Goal: Task Accomplishment & Management: Manage account settings

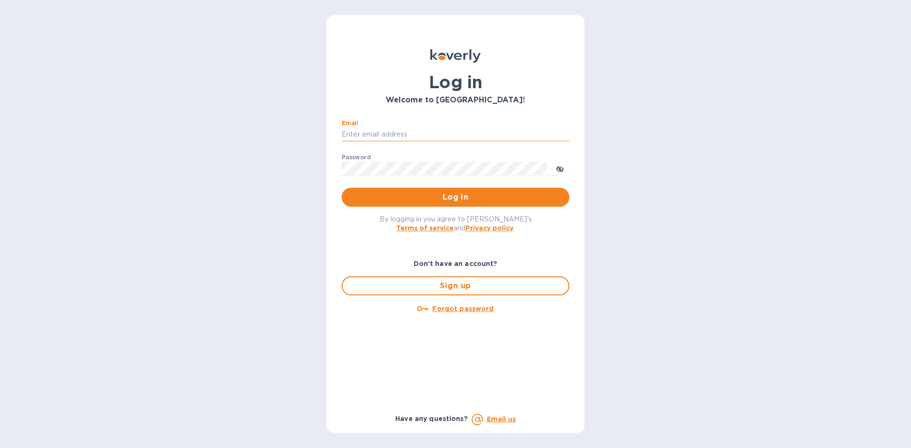
click at [377, 134] on input "Email" at bounding box center [456, 135] width 228 height 14
type input "[EMAIL_ADDRESS][DOMAIN_NAME]"
click at [342, 188] on button "Log in" at bounding box center [456, 197] width 228 height 19
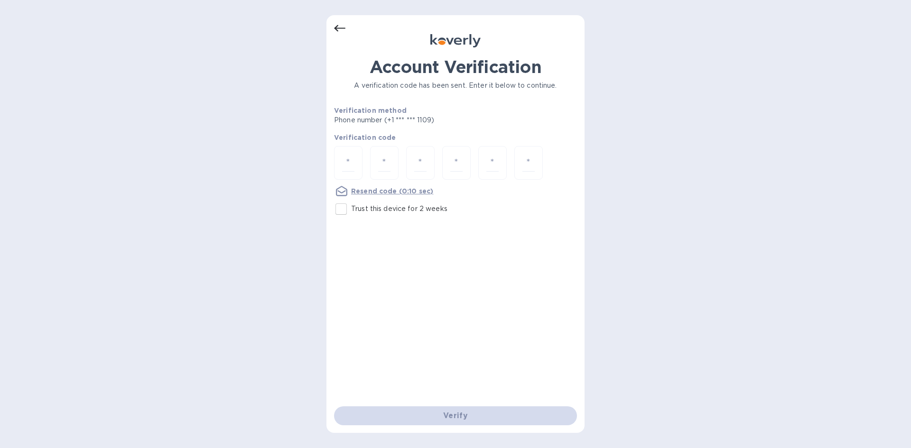
click at [340, 205] on input "Trust this device for 2 weeks" at bounding box center [341, 209] width 20 height 20
checkbox input "true"
click at [348, 167] on input "number" at bounding box center [348, 163] width 12 height 18
type input "2"
type input "0"
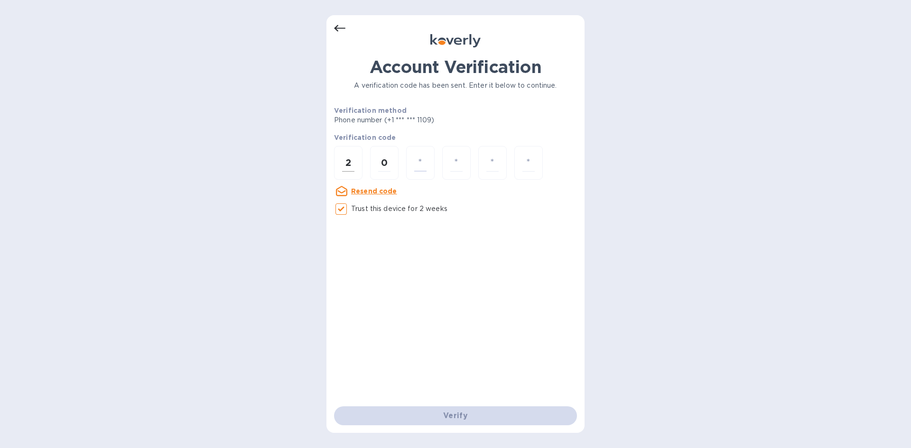
type input "0"
type input "6"
type input "5"
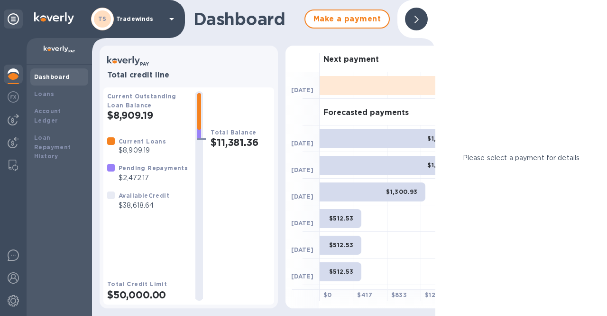
click at [16, 72] on img at bounding box center [13, 73] width 11 height 11
click at [16, 122] on img at bounding box center [13, 119] width 11 height 11
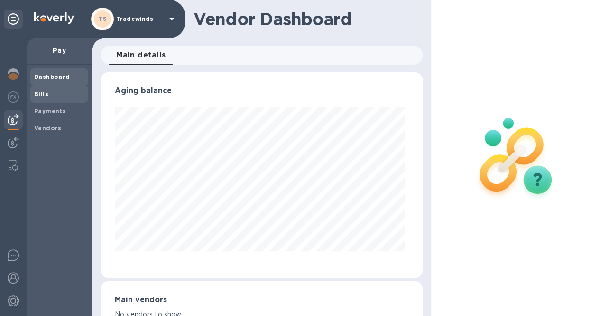
scroll to position [205, 318]
click at [42, 93] on b "Bills" at bounding box center [41, 93] width 14 height 7
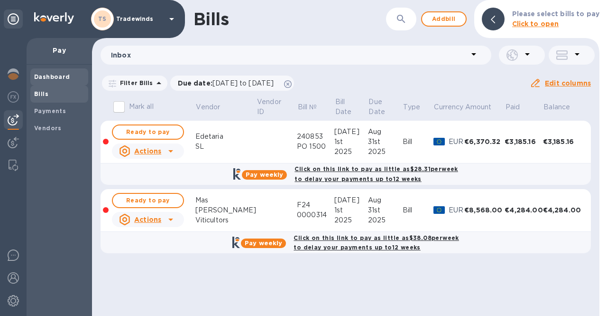
click at [60, 77] on b "Dashboard" at bounding box center [52, 76] width 36 height 7
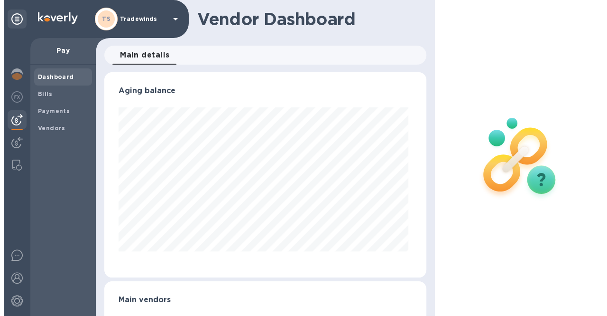
scroll to position [205, 318]
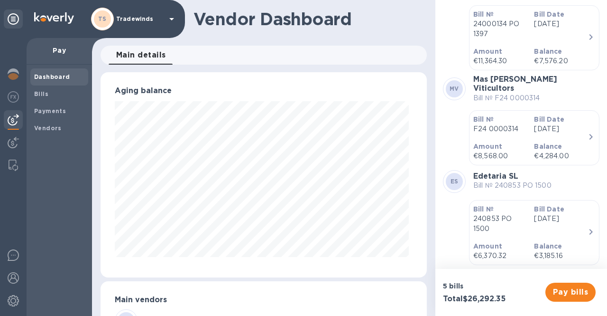
scroll to position [171, 0]
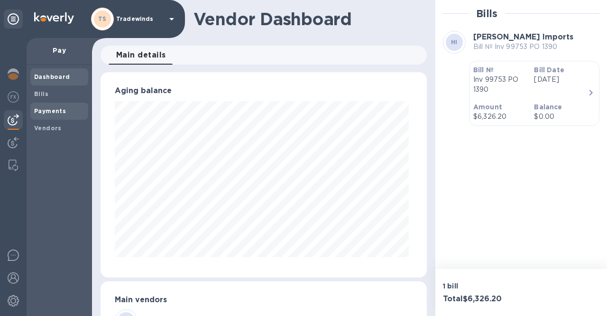
click at [54, 116] on div "Payments" at bounding box center [59, 111] width 58 height 17
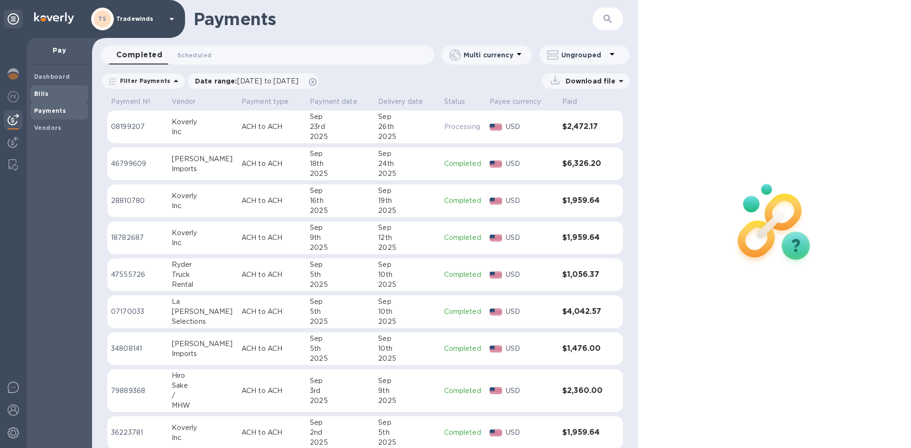
click at [48, 92] on span "Bills" at bounding box center [59, 93] width 50 height 9
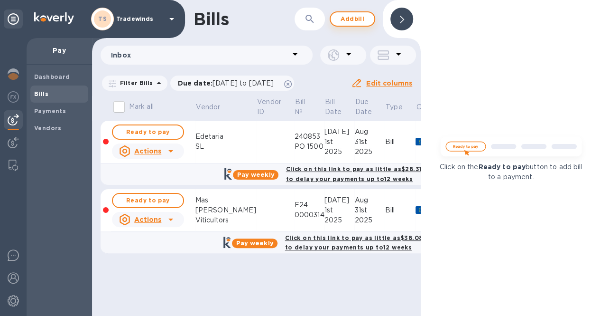
click at [351, 18] on span "Add bill" at bounding box center [352, 18] width 28 height 11
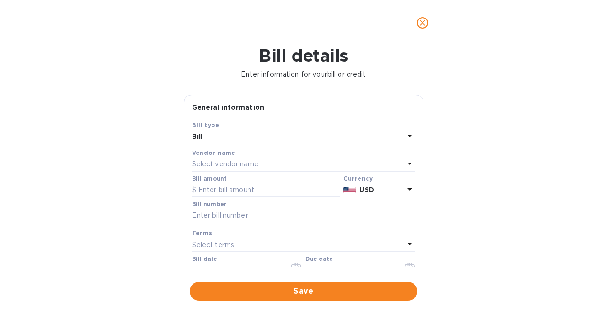
click at [230, 161] on p "Select vendor name" at bounding box center [225, 164] width 66 height 10
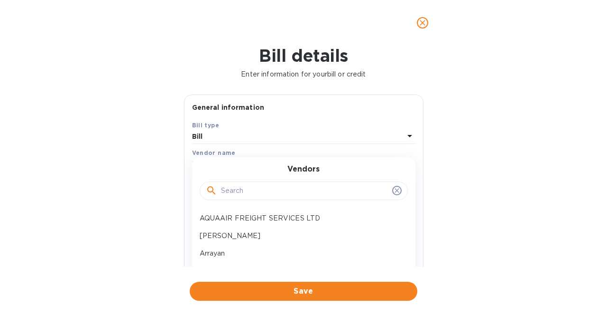
click at [234, 187] on input "text" at bounding box center [305, 191] width 168 height 14
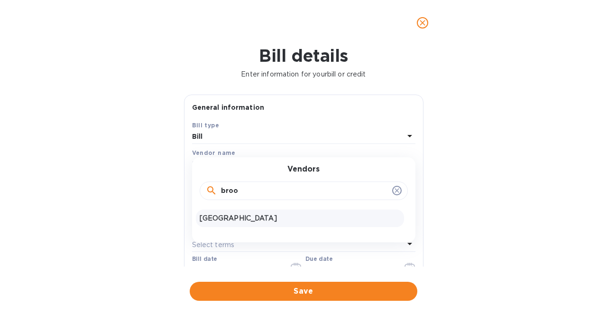
type input "broo"
click at [241, 214] on p "Brooklyn Cider House" at bounding box center [300, 218] width 201 height 10
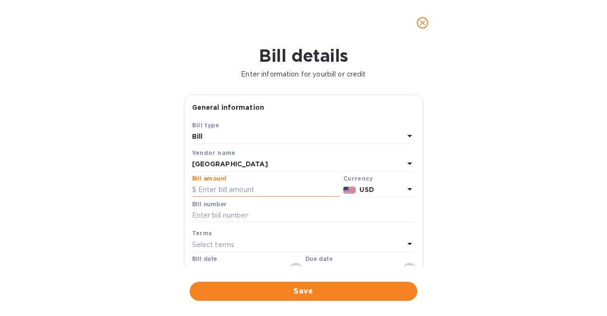
click at [261, 192] on input "text" at bounding box center [266, 190] width 148 height 14
click at [261, 193] on input "text" at bounding box center [266, 190] width 148 height 14
type input "8,051"
click at [251, 212] on input "text" at bounding box center [304, 215] width 224 height 14
type input "04092025 PO 1579"
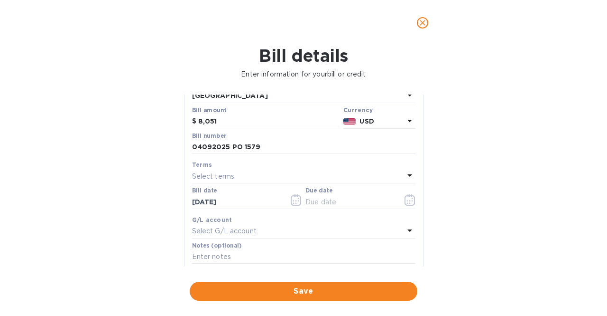
scroll to position [75, 0]
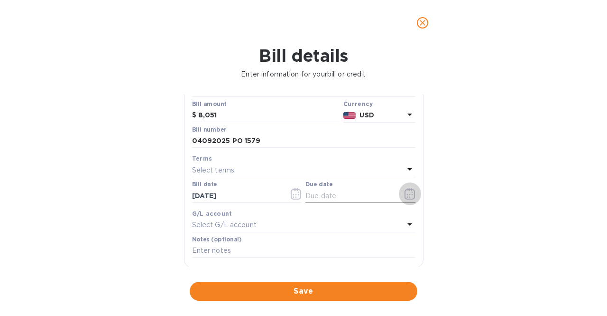
click at [411, 191] on icon "button" at bounding box center [411, 191] width 1 height 1
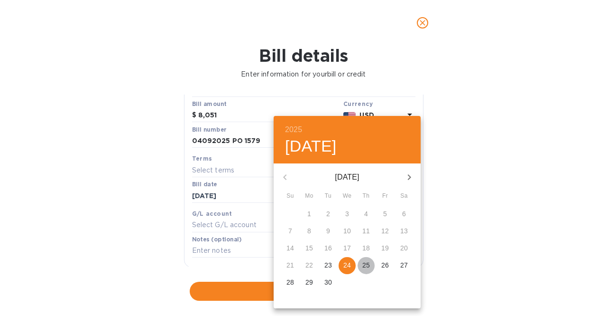
click at [368, 262] on p "25" at bounding box center [367, 264] width 8 height 9
type input "09/25/2025"
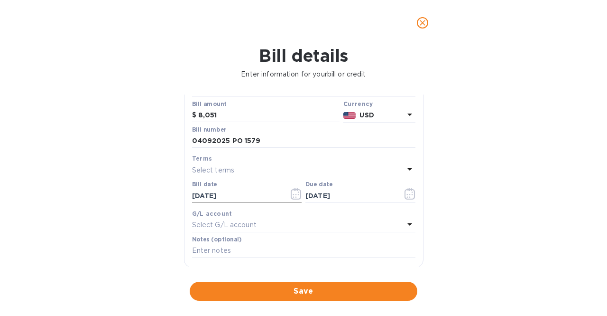
click at [294, 192] on icon "button" at bounding box center [296, 193] width 11 height 11
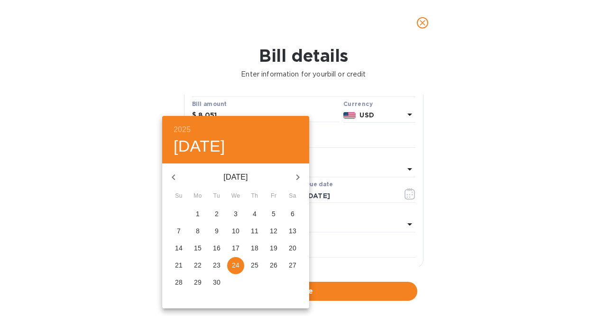
click at [198, 246] on p "15" at bounding box center [198, 247] width 8 height 9
type input "09/15/2025"
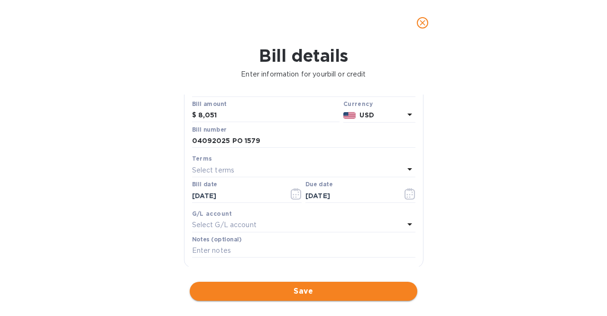
click at [315, 294] on span "Save" at bounding box center [303, 290] width 213 height 11
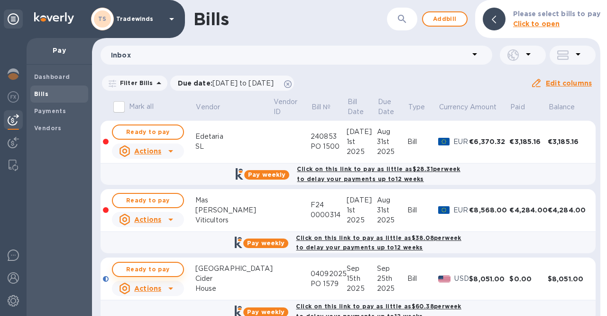
click at [171, 267] on span "Ready to pay" at bounding box center [148, 268] width 55 height 11
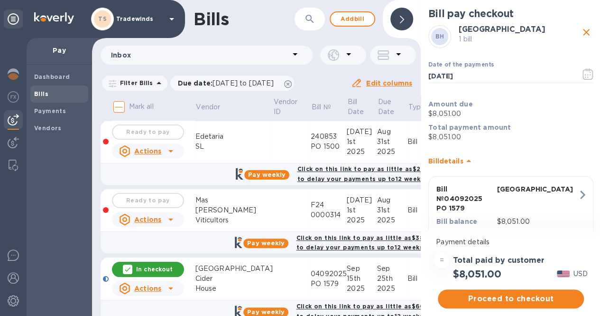
click at [517, 296] on span "Proceed to checkout" at bounding box center [511, 298] width 131 height 11
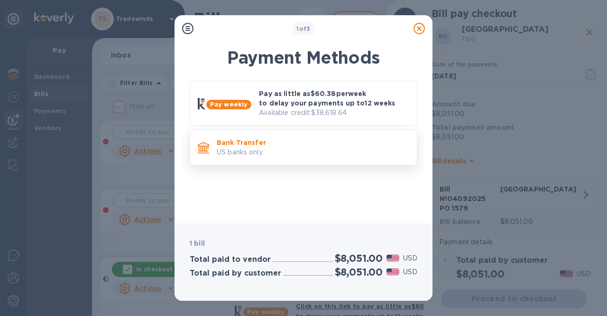
click at [299, 149] on p "US banks only." at bounding box center [313, 152] width 193 height 10
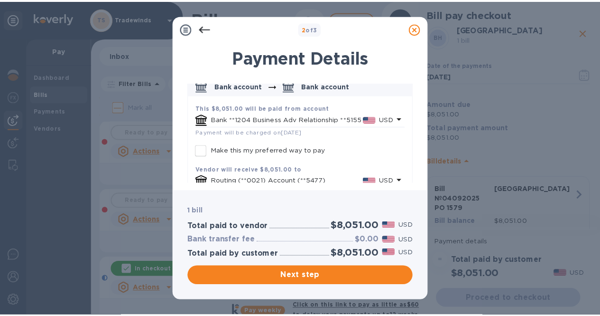
scroll to position [55, 0]
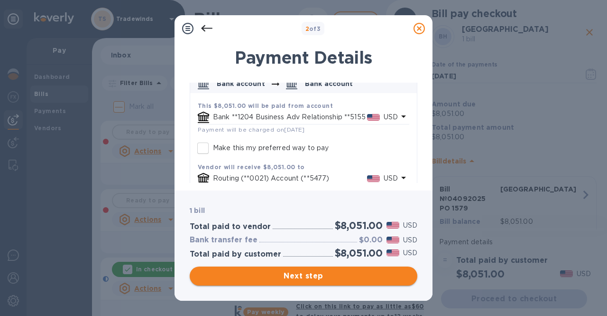
click at [333, 275] on span "Next step" at bounding box center [303, 275] width 213 height 11
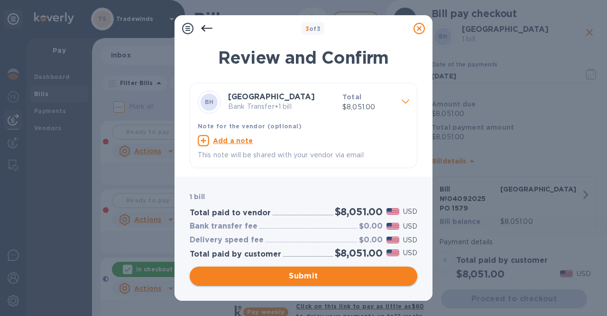
click at [333, 275] on span "Submit" at bounding box center [303, 275] width 213 height 11
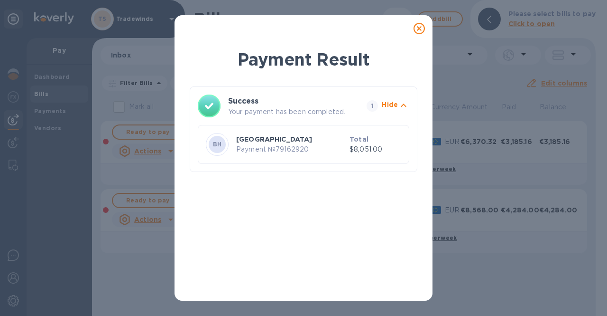
click at [421, 28] on icon at bounding box center [419, 28] width 11 height 11
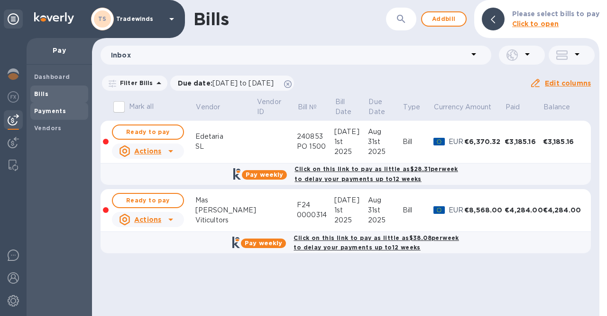
click at [62, 110] on b "Payments" at bounding box center [50, 110] width 32 height 7
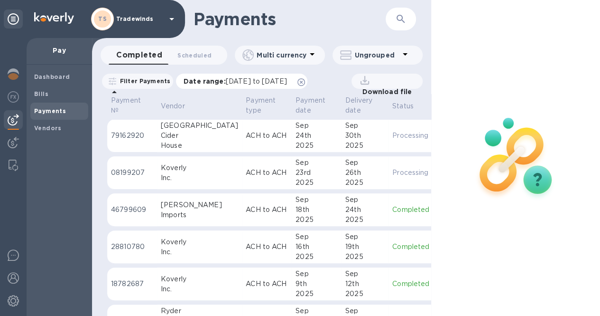
click at [264, 80] on span "08/24/2025 to 09/25/2025" at bounding box center [256, 81] width 61 height 8
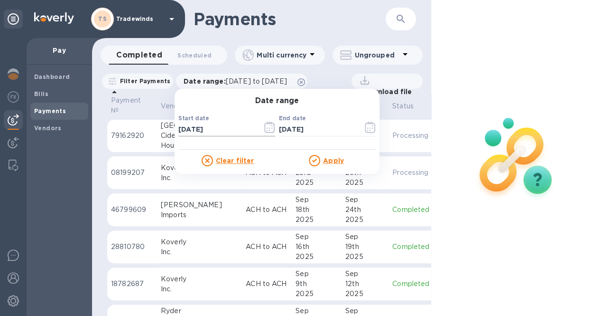
click at [275, 125] on icon "button" at bounding box center [269, 126] width 11 height 11
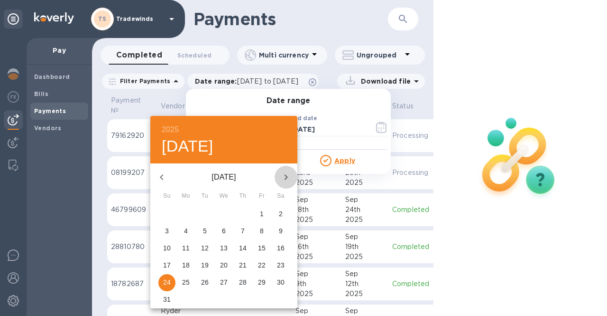
click at [282, 177] on icon "button" at bounding box center [285, 176] width 11 height 11
click at [228, 264] on span "24" at bounding box center [223, 264] width 17 height 9
type input "09/24/2025"
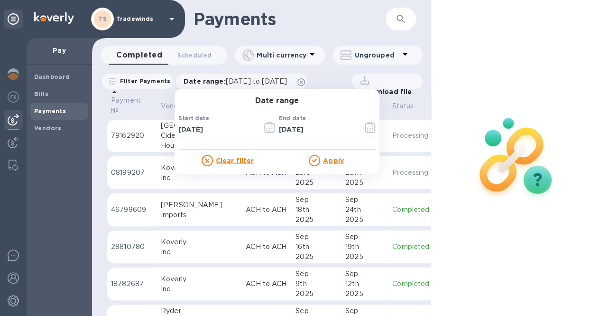
click at [337, 157] on u "Apply" at bounding box center [333, 161] width 21 height 8
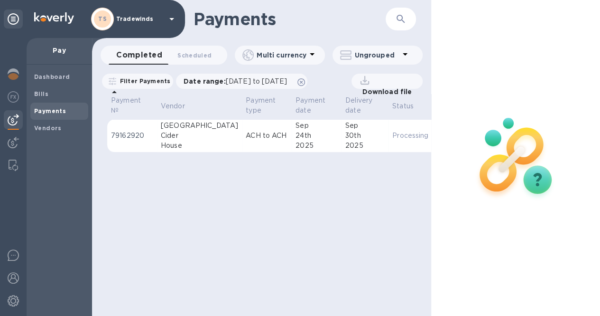
click at [376, 92] on p "Download file" at bounding box center [385, 91] width 54 height 9
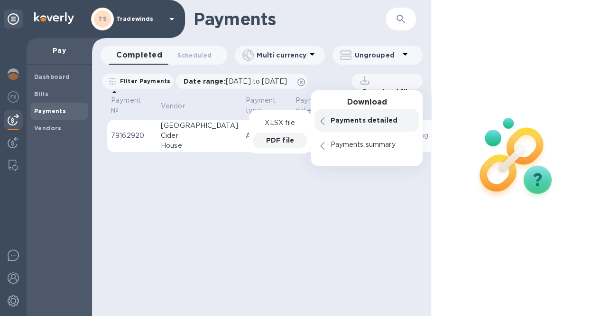
click at [287, 140] on p "PDF file" at bounding box center [280, 139] width 28 height 9
click at [277, 185] on div "Payments ​ Completed 0 Scheduled 0 Multi currency Ungrouped Filter Payments Dat…" at bounding box center [261, 158] width 339 height 316
